Goal: Navigation & Orientation: Find specific page/section

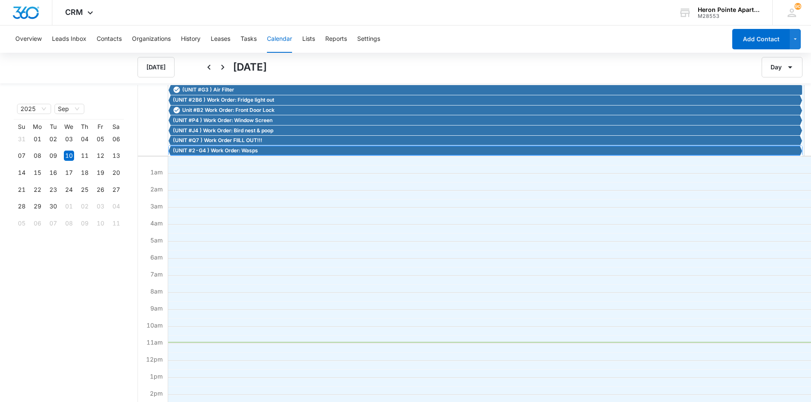
click at [255, 151] on span "(UNIT #2-G4 ) Work Order: Wasps" at bounding box center [215, 151] width 85 height 8
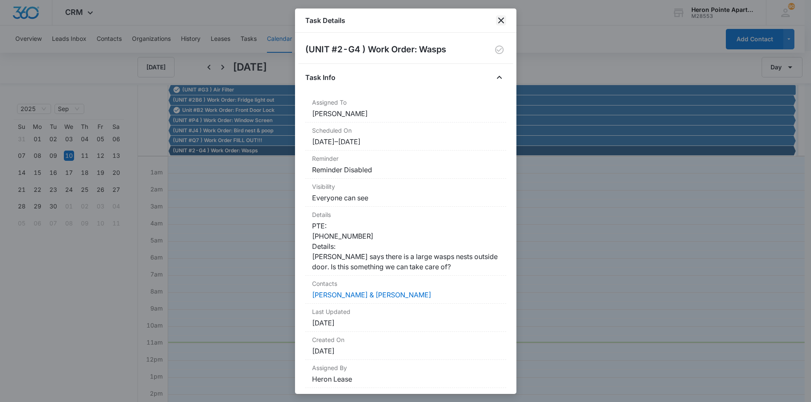
click at [500, 23] on icon "close" at bounding box center [501, 20] width 10 height 10
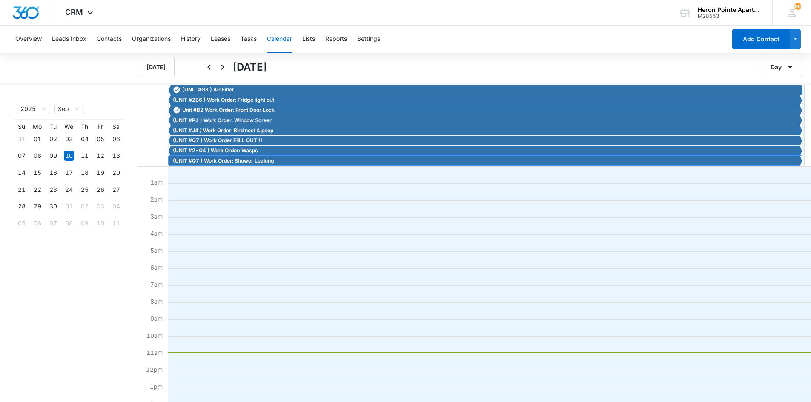
click at [261, 163] on span "(UNIT #Q7 ) Work Order: Shower Leaking" at bounding box center [223, 161] width 101 height 8
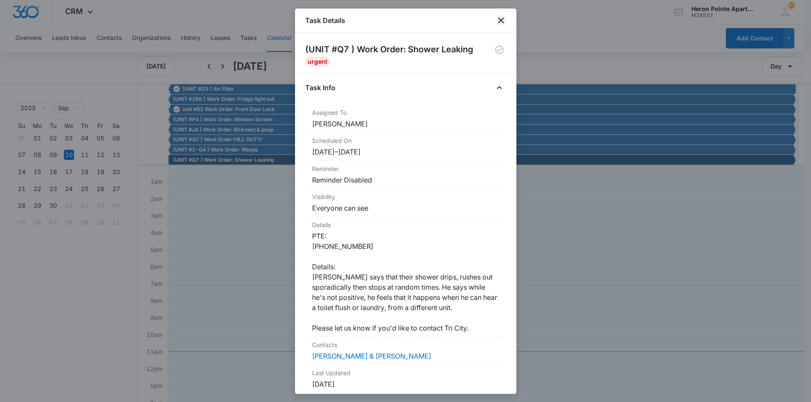
click at [502, 21] on icon "close" at bounding box center [501, 20] width 6 height 6
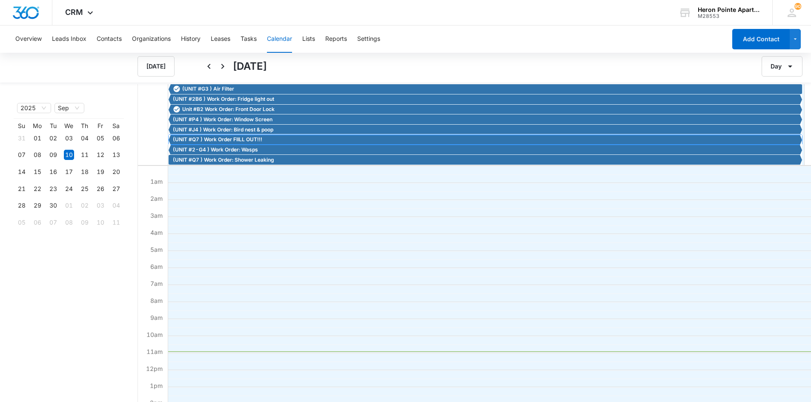
click at [223, 141] on span "(UNIT #Q7 ) Work Order FIILL OUT!!!" at bounding box center [217, 140] width 89 height 8
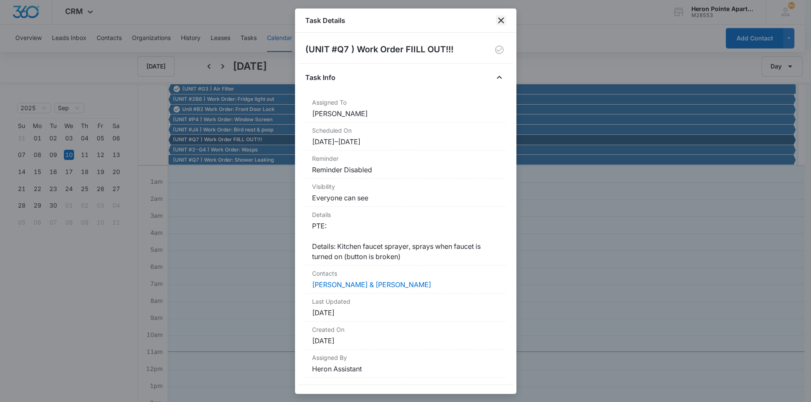
click at [500, 20] on icon "close" at bounding box center [501, 20] width 6 height 6
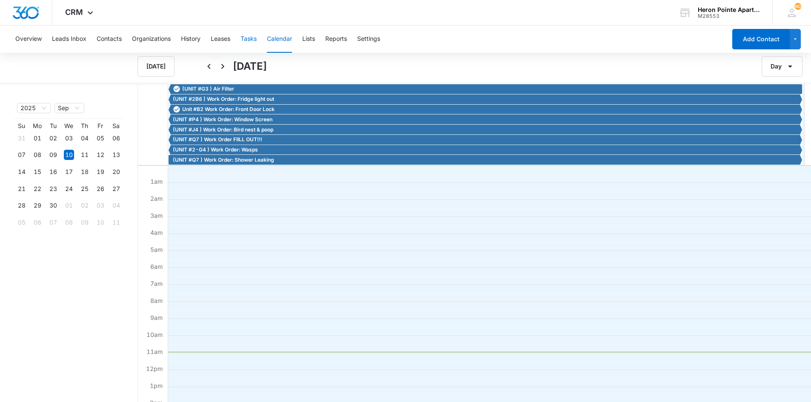
click at [249, 40] on button "Tasks" at bounding box center [249, 39] width 16 height 27
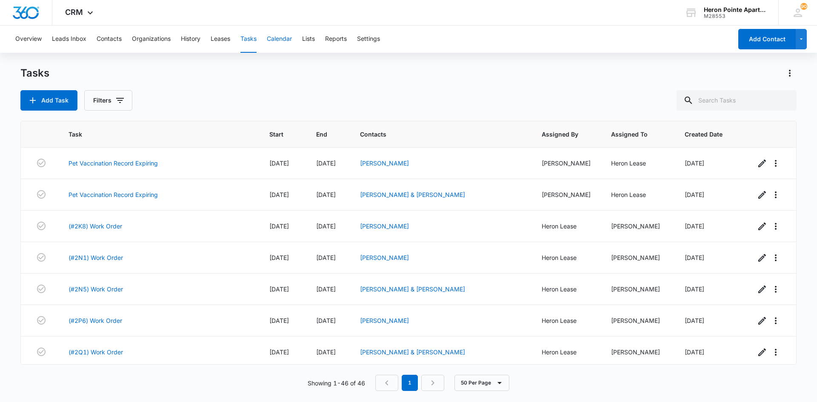
drag, startPoint x: 281, startPoint y: 40, endPoint x: 282, endPoint y: 49, distance: 9.1
click at [280, 40] on button "Calendar" at bounding box center [279, 39] width 25 height 27
